Goal: Check status: Check status

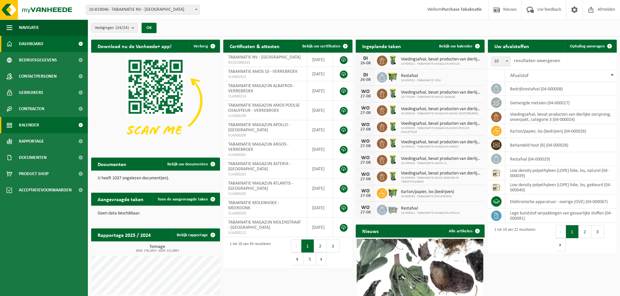
click at [35, 120] on span "Kalender" at bounding box center [29, 125] width 20 height 16
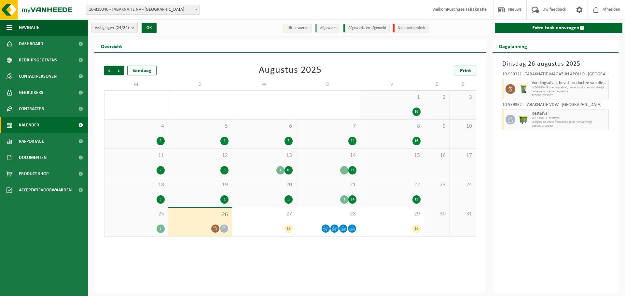
click at [209, 225] on div at bounding box center [199, 229] width 57 height 9
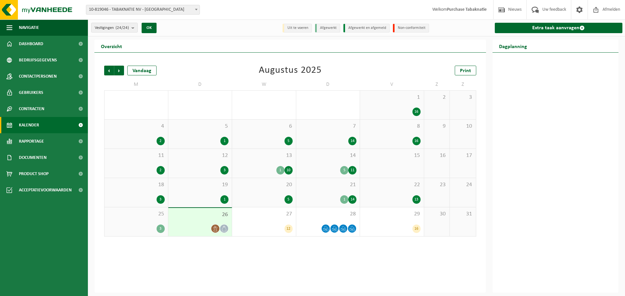
click at [200, 221] on div "26" at bounding box center [200, 222] width 64 height 28
